Goal: Communication & Community: Answer question/provide support

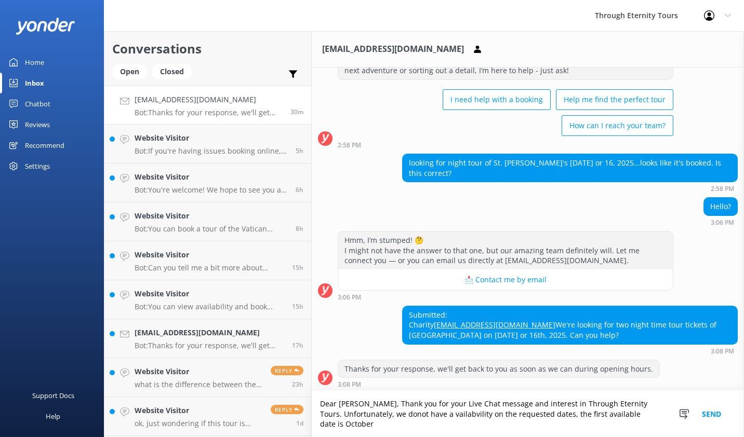
scroll to position [53, 0]
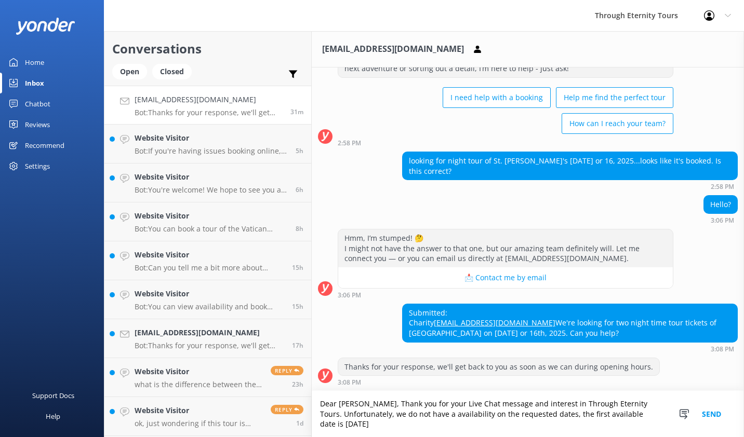
click at [357, 423] on textarea "Dear [PERSON_NAME], Thank you for your Live Chat message and interest in Throug…" at bounding box center [528, 414] width 432 height 46
click at [387, 424] on textarea "Dear [PERSON_NAME], Thank you for your Live Chat message and interest in Throug…" at bounding box center [528, 414] width 432 height 46
click at [542, 414] on textarea "Dear [PERSON_NAME], Thank you for your Live Chat message and interest in Throug…" at bounding box center [528, 414] width 432 height 46
click at [588, 419] on textarea "Dear [PERSON_NAME], Thank you for your Live Chat message and interest in Throug…" at bounding box center [528, 414] width 432 height 46
click at [582, 427] on textarea "Dear [PERSON_NAME], Thank you for your Live Chat message and interest in Throug…" at bounding box center [528, 414] width 432 height 46
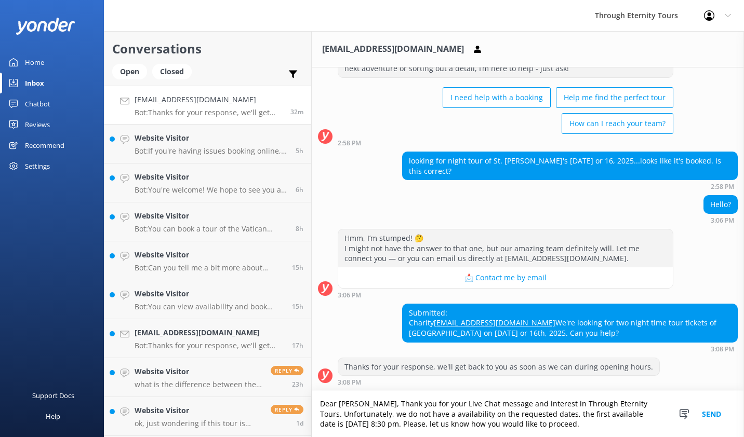
click at [582, 427] on textarea "Dear [PERSON_NAME], Thank you for your Live Chat message and interest in Throug…" at bounding box center [528, 414] width 432 height 46
click at [603, 422] on textarea "Dear [PERSON_NAME], Thank you for your Live Chat message and interest in Throug…" at bounding box center [528, 414] width 432 height 46
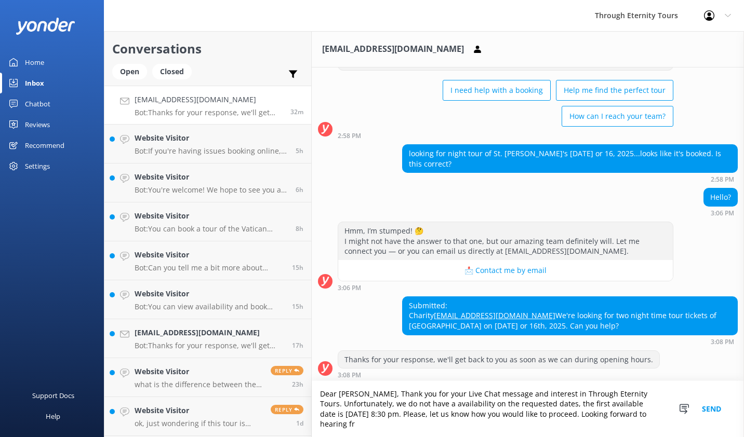
scroll to position [63, 0]
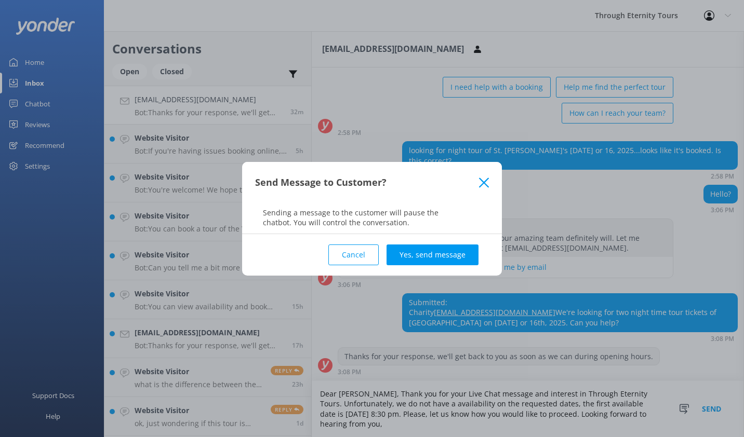
click at [482, 184] on use at bounding box center [484, 183] width 10 height 10
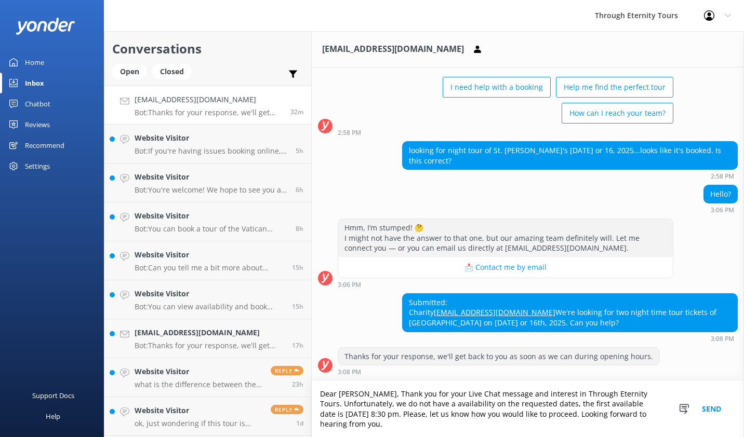
click at [396, 427] on textarea "Dear [PERSON_NAME], Thank you for your Live Chat message and interest in Throug…" at bounding box center [528, 409] width 432 height 56
click at [550, 407] on textarea "Dear [PERSON_NAME], Thank you for your Live Chat message and interest in Throug…" at bounding box center [528, 409] width 432 height 56
type textarea "Dear [PERSON_NAME], Thank you for your Live Chat message and interest in Throug…"
click at [715, 407] on button "Send" at bounding box center [711, 409] width 39 height 56
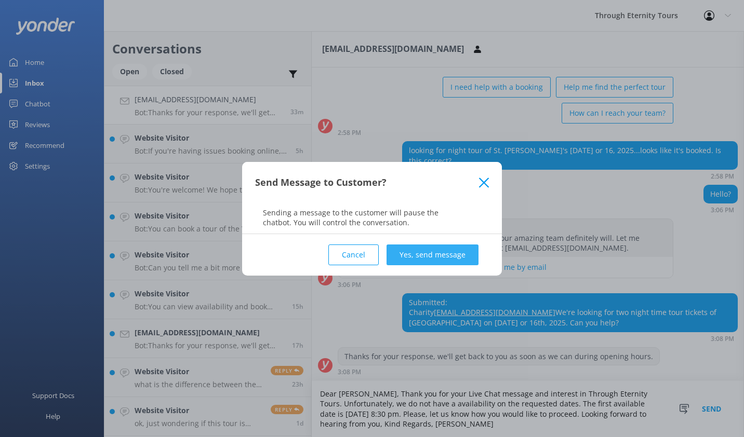
click at [424, 248] on button "Yes, send message" at bounding box center [433, 255] width 92 height 21
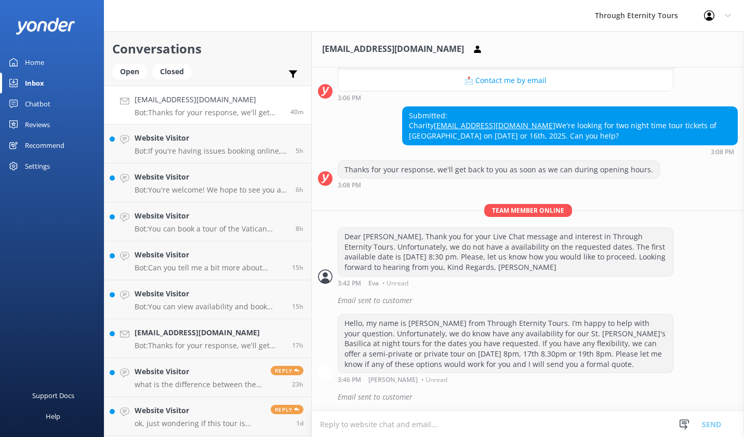
scroll to position [250, 0]
